Goal: Information Seeking & Learning: Learn about a topic

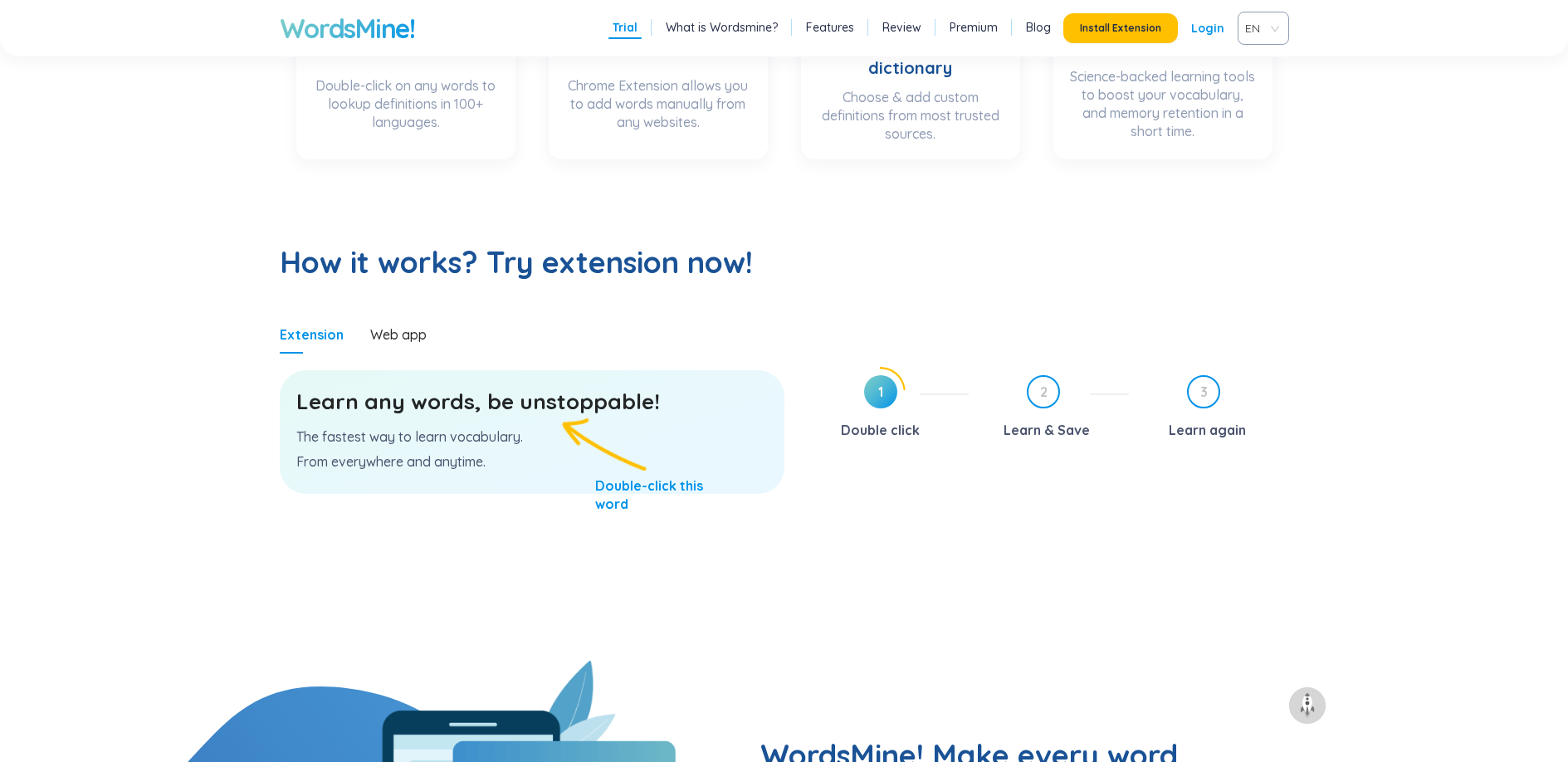
scroll to position [686, 0]
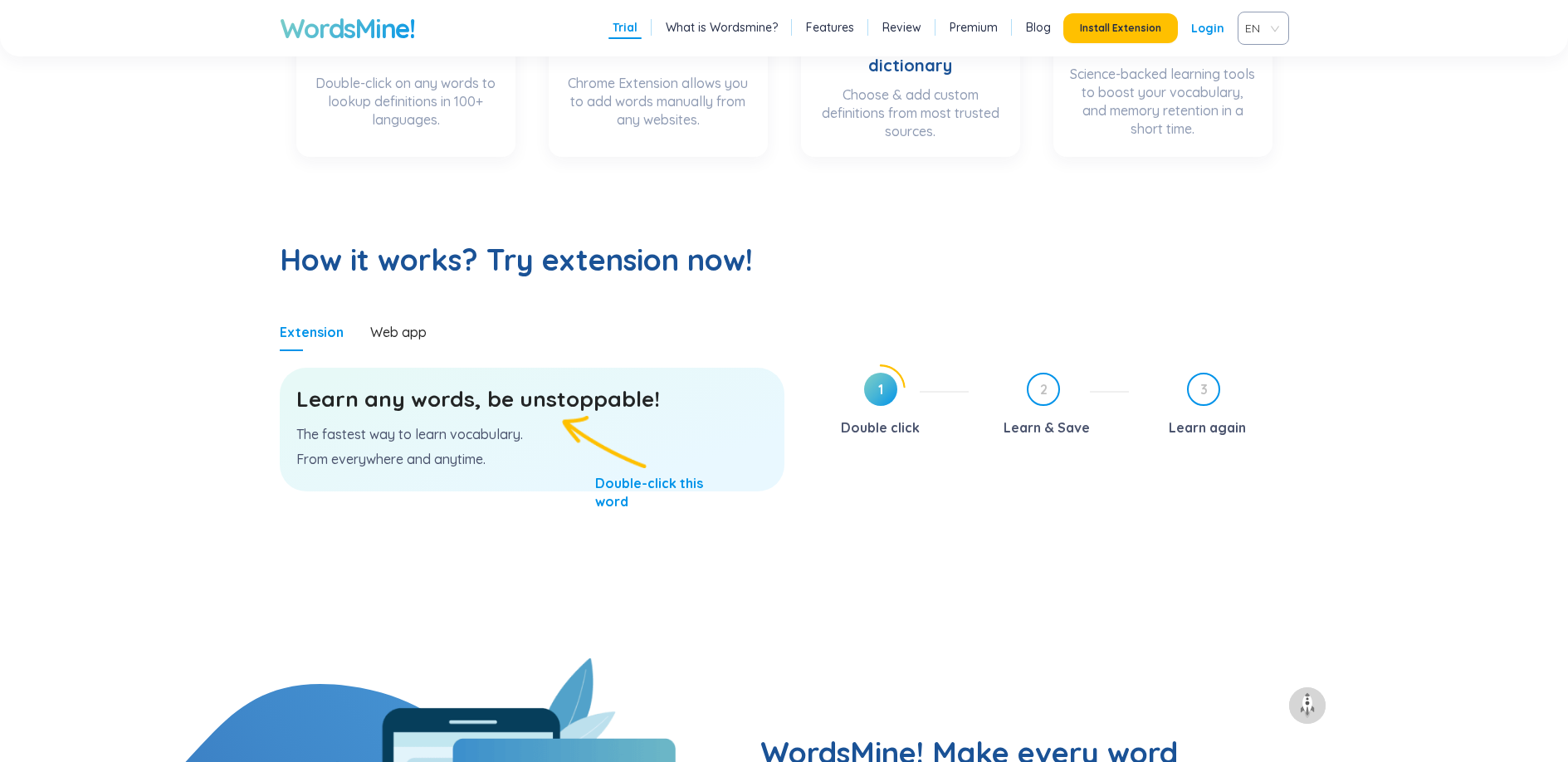
click at [343, 431] on p "The fastest way to learn vocabulary." at bounding box center [532, 434] width 472 height 18
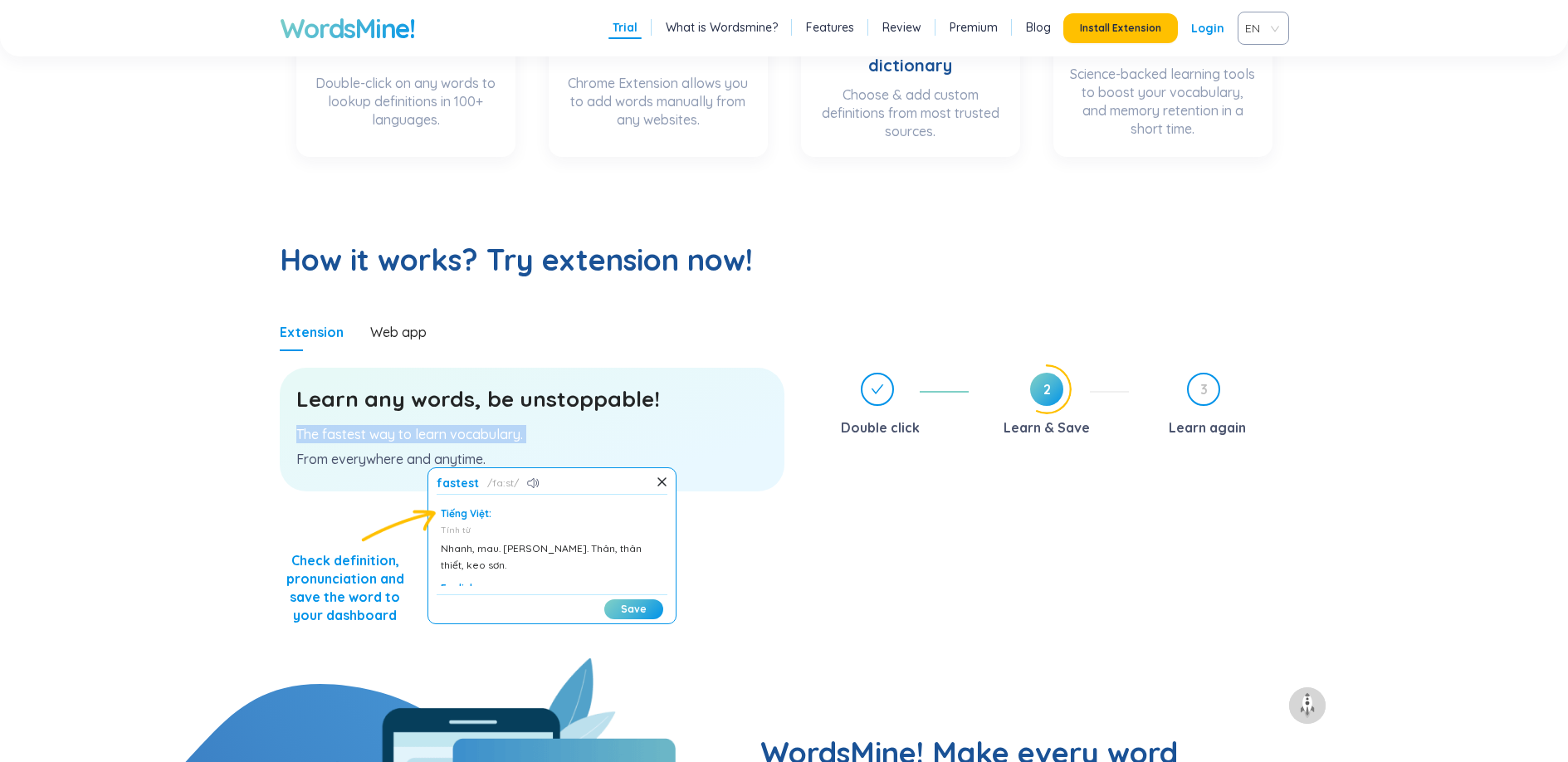
click at [343, 431] on p "The fastest way to learn vocabulary." at bounding box center [532, 434] width 472 height 18
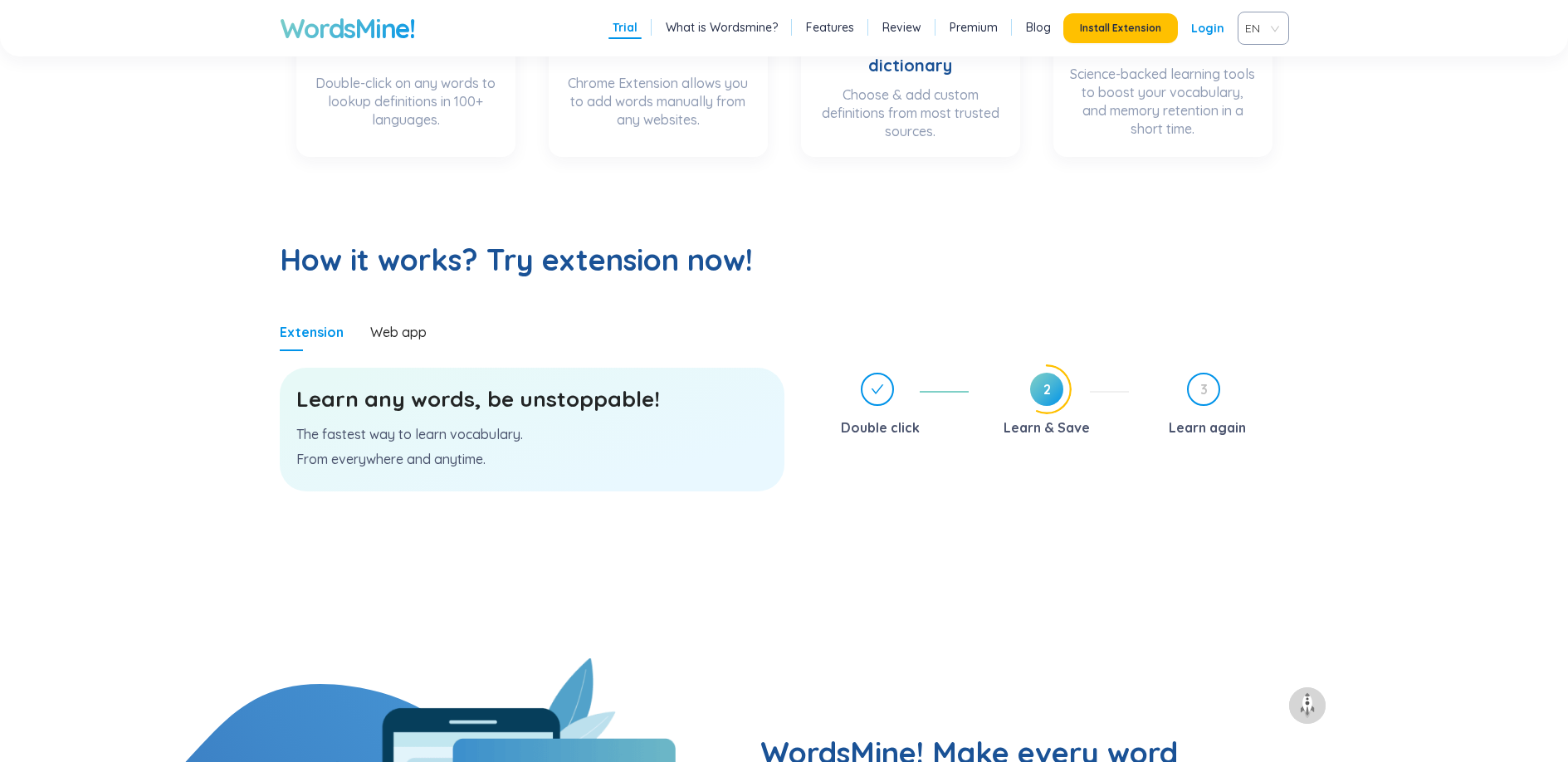
click at [393, 460] on p "From everywhere and anytime." at bounding box center [532, 458] width 472 height 18
click at [545, 406] on h3 "Learn any words, be unstoppable!" at bounding box center [532, 399] width 472 height 30
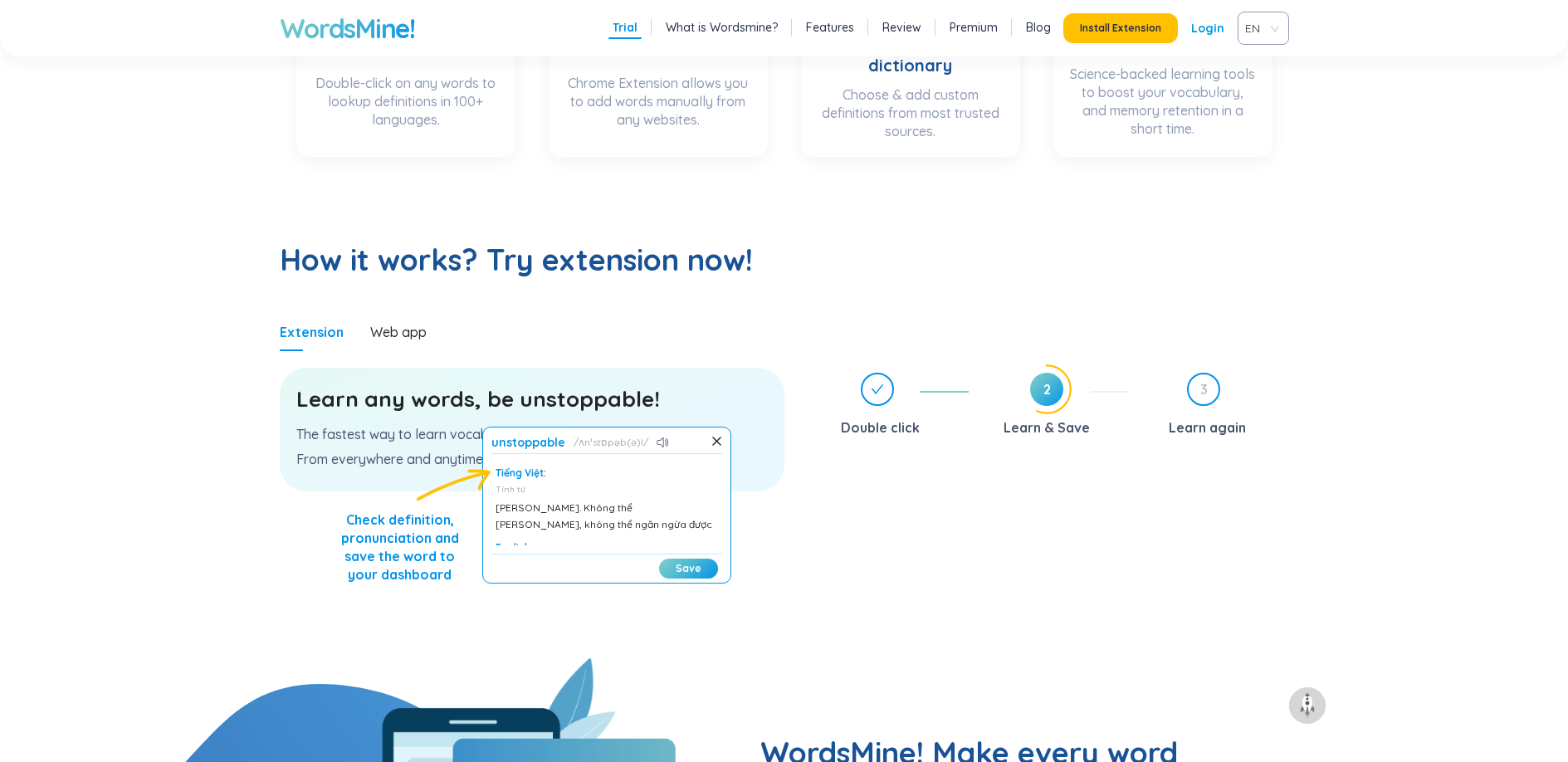
click at [372, 595] on section "Learn any words, be unstoppable! The fastest way to learn vocabulary. From ever…" at bounding box center [531, 504] width 504 height 307
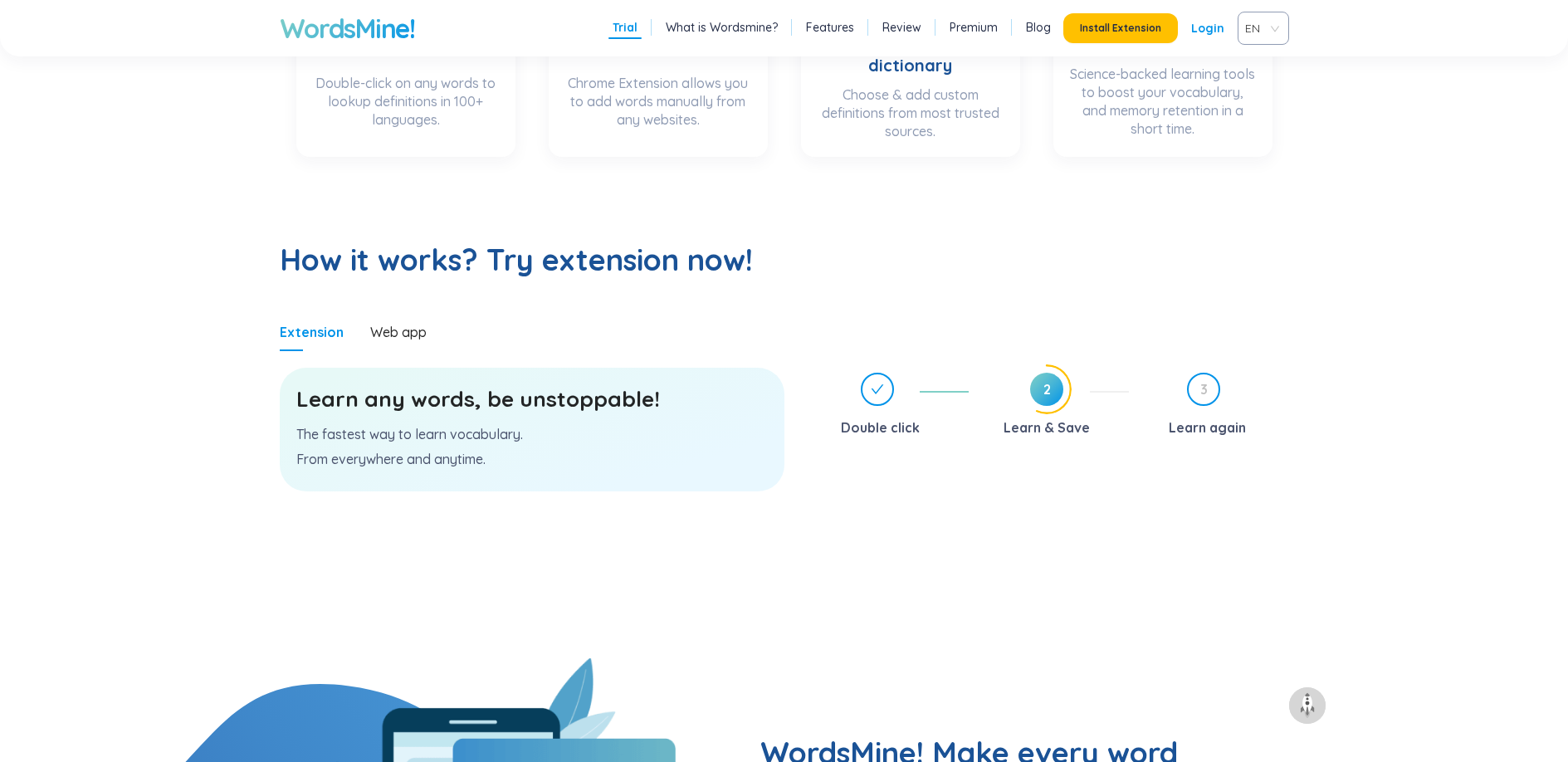
click at [568, 394] on h3 "Learn any words, be unstoppable!" at bounding box center [532, 399] width 472 height 30
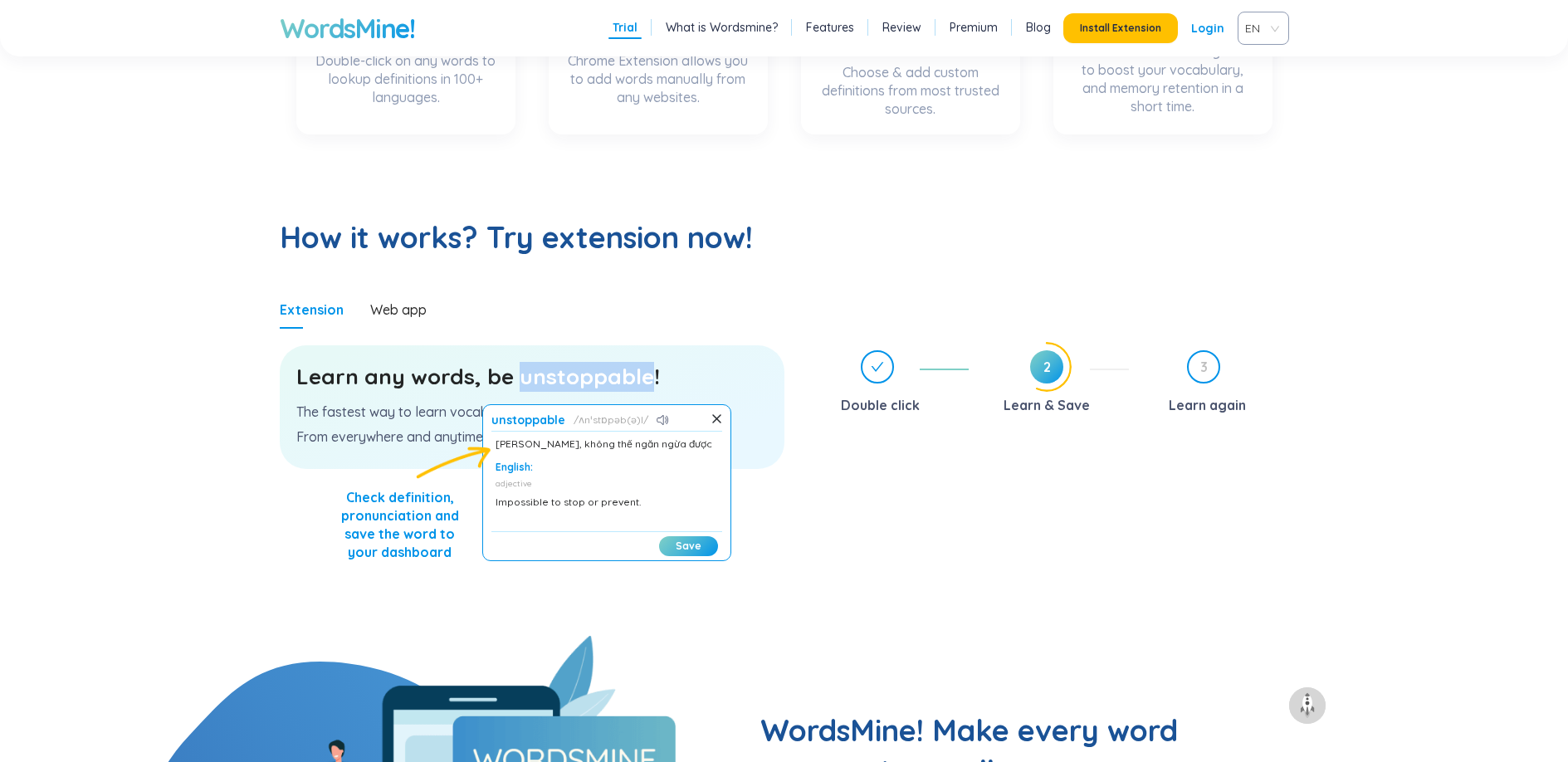
scroll to position [736, 0]
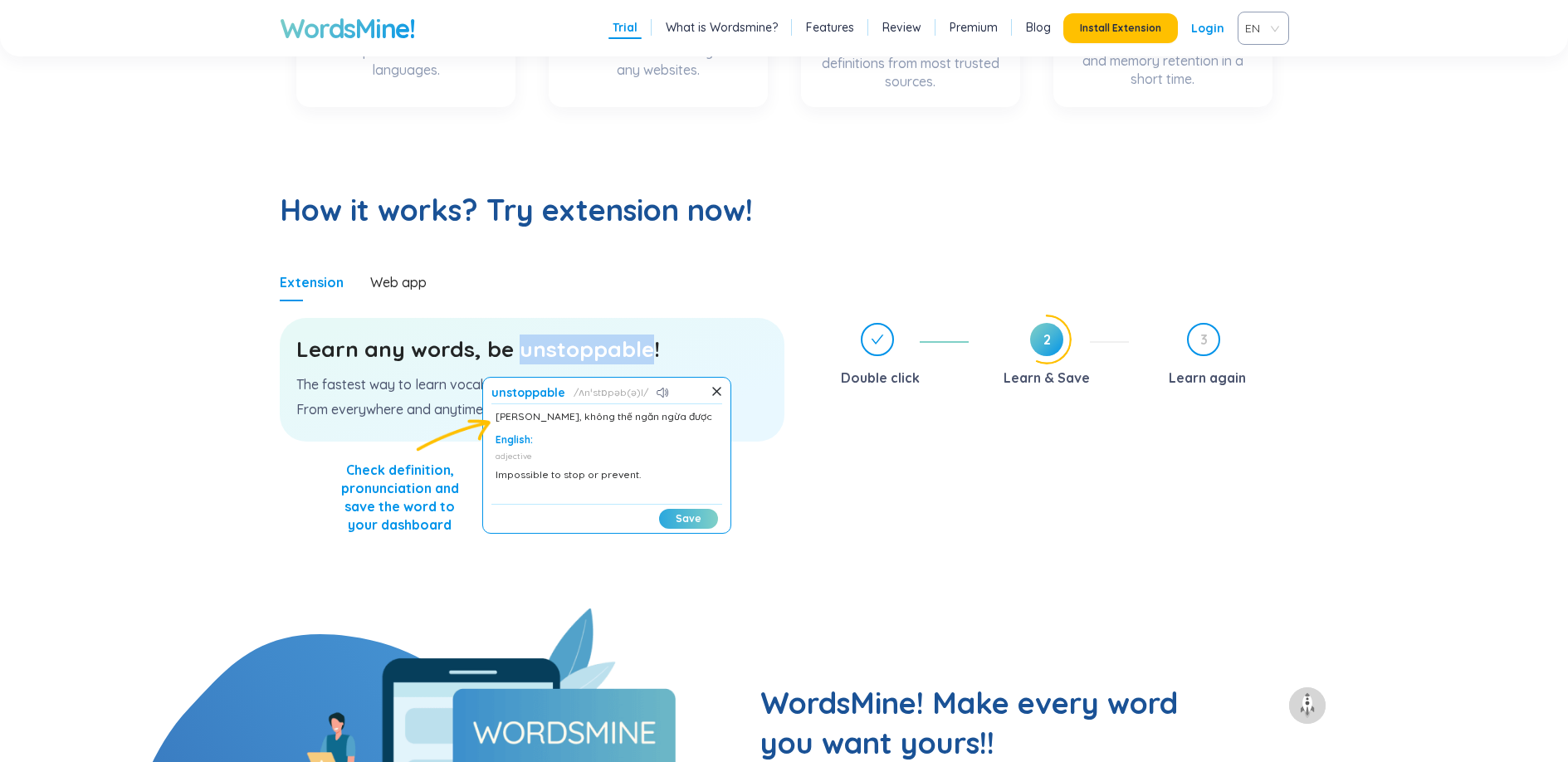
click at [671, 512] on button "Save" at bounding box center [688, 518] width 59 height 20
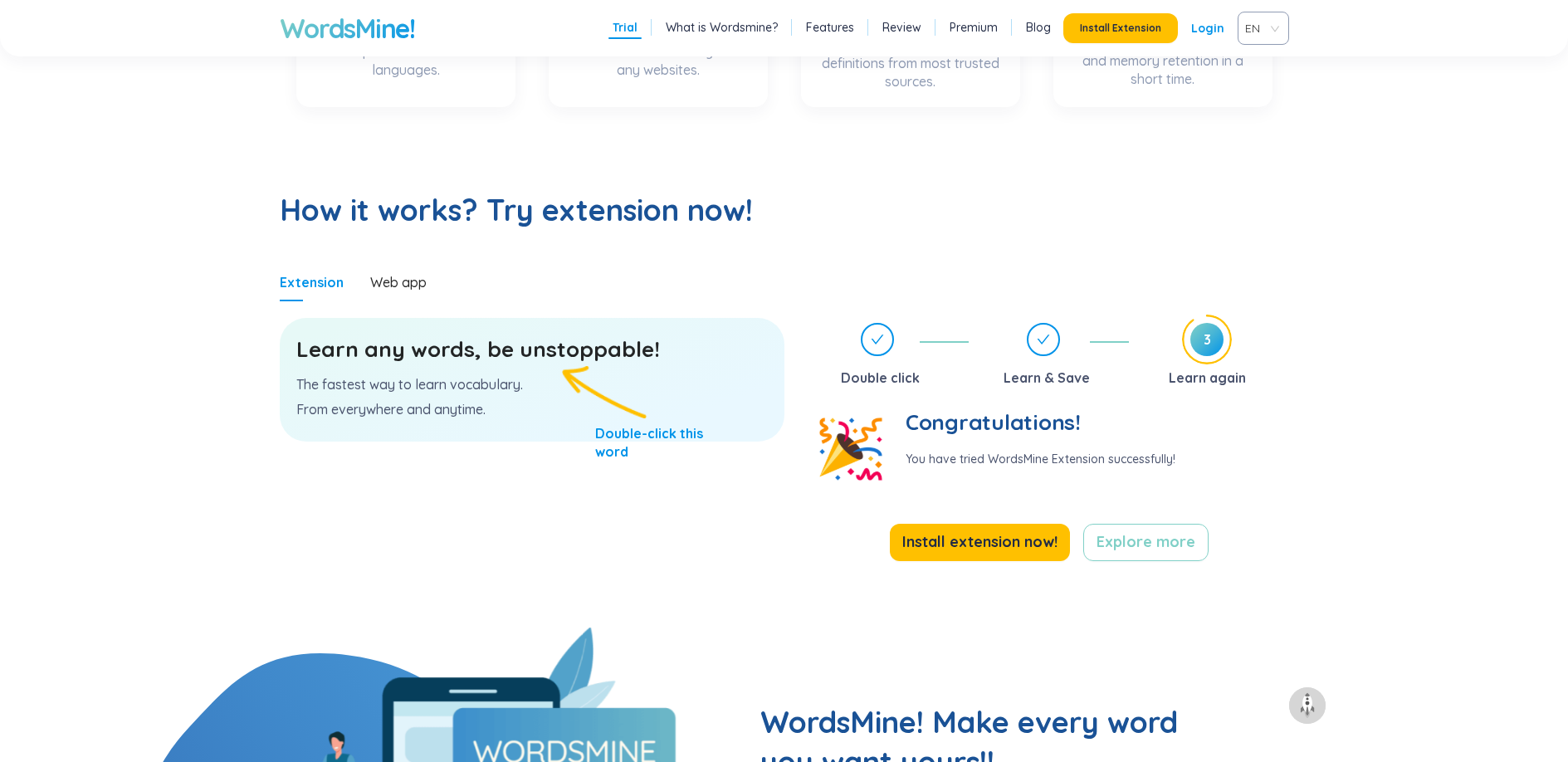
click at [1013, 451] on p "You have tried WordsMine Extension successfully!" at bounding box center [1040, 458] width 270 height 17
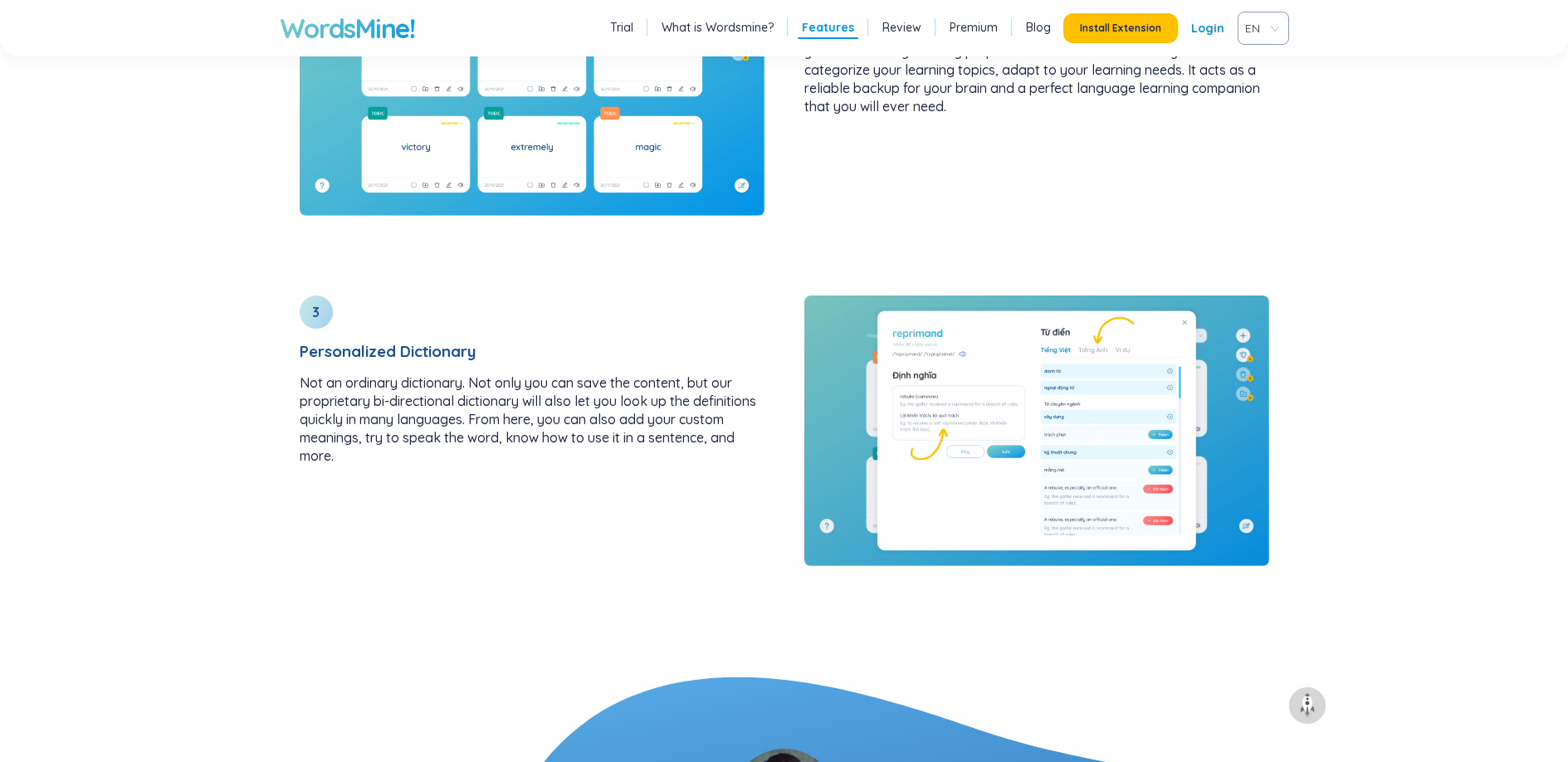
scroll to position [2444, 0]
